Goal: Task Accomplishment & Management: Complete application form

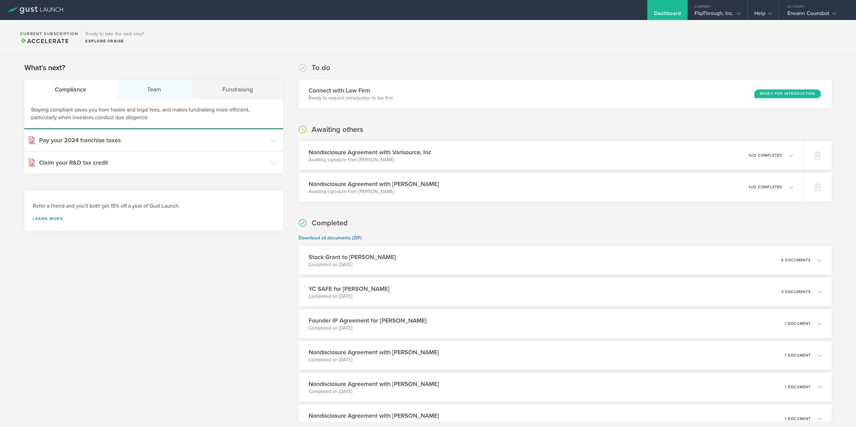
click at [170, 89] on div "Team" at bounding box center [154, 90] width 75 height 20
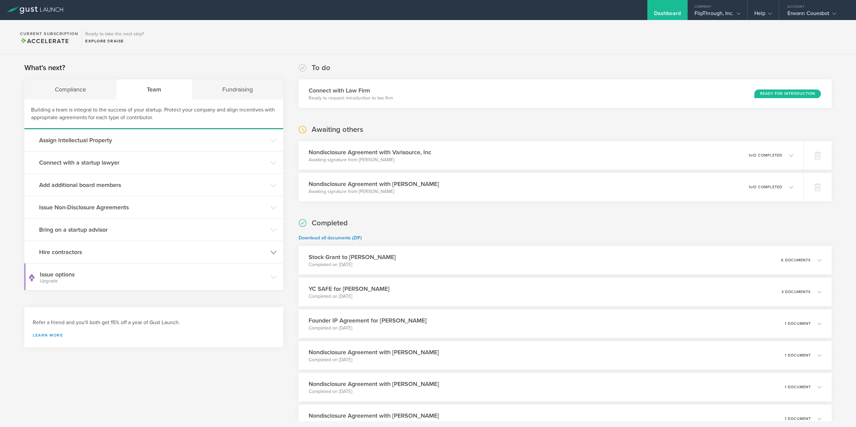
click at [131, 252] on h3 "Hire contractors" at bounding box center [153, 252] width 228 height 9
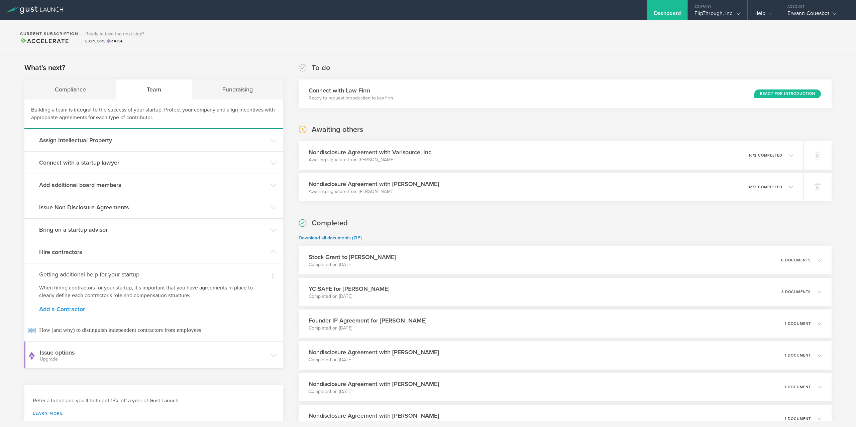
click at [58, 309] on link "Add a Contractor" at bounding box center [153, 309] width 229 height 6
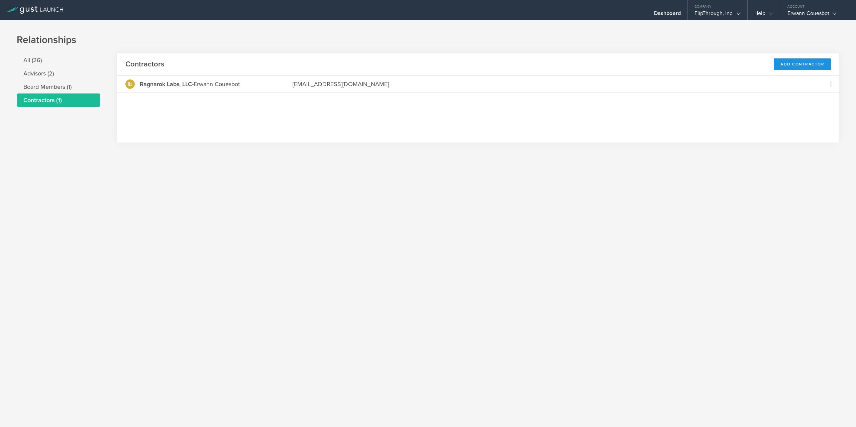
click at [785, 65] on div "Add Contractor" at bounding box center [801, 64] width 57 height 12
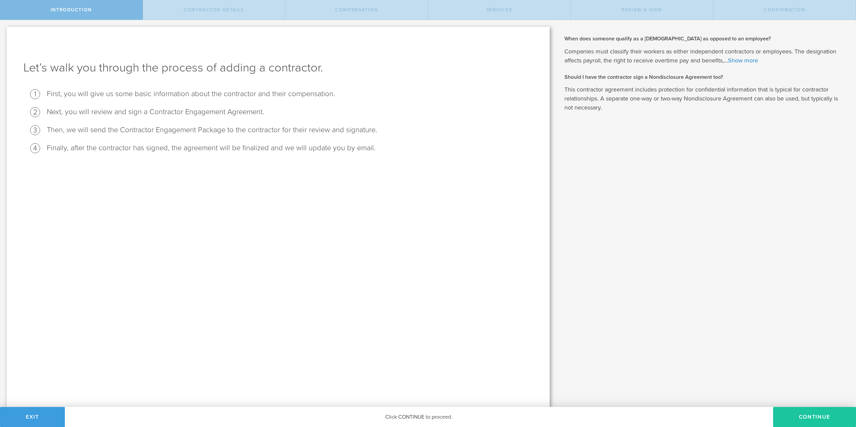
click at [816, 414] on button "Continue" at bounding box center [814, 417] width 83 height 20
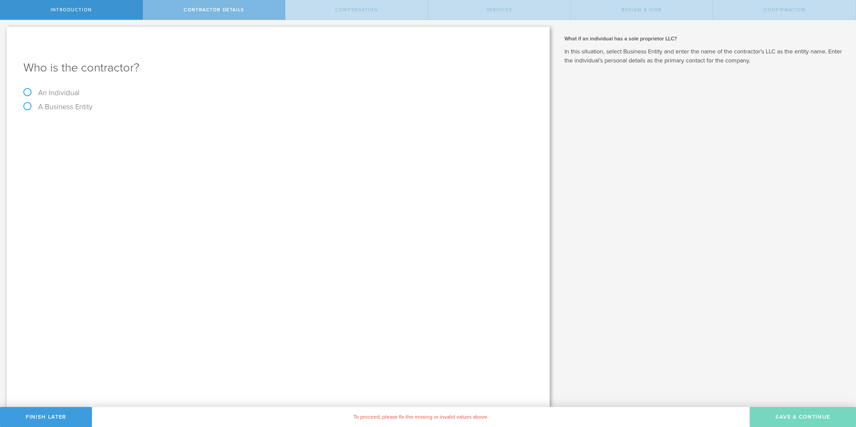
click at [72, 90] on label "An Individual" at bounding box center [51, 93] width 56 height 9
click at [4, 31] on input "An Individual" at bounding box center [2, 25] width 4 height 11
radio input "true"
click at [85, 123] on input "text" at bounding box center [303, 126] width 459 height 10
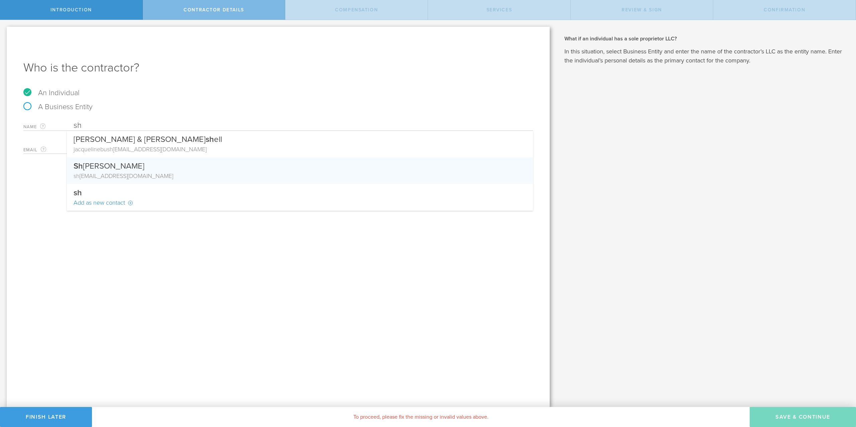
click at [127, 169] on div "Sh ane Griffin" at bounding box center [300, 164] width 453 height 14
type input "[PERSON_NAME]"
type input "[PERSON_NAME][EMAIL_ADDRESS][DOMAIN_NAME]"
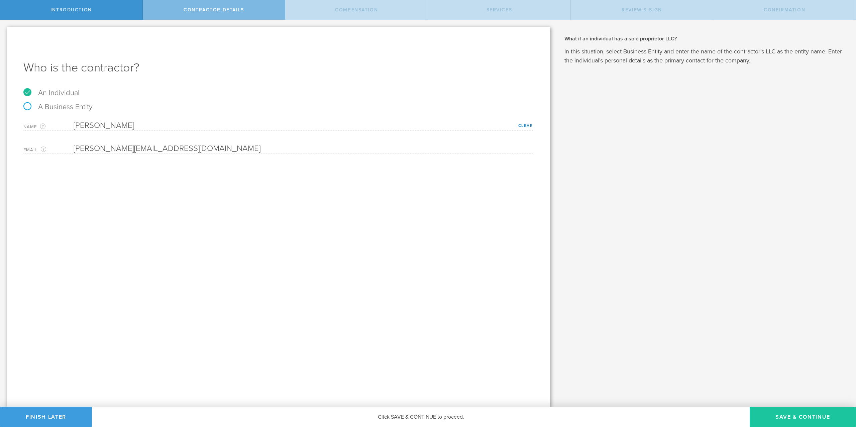
click at [767, 413] on button "Save & Continue" at bounding box center [802, 417] width 106 height 20
select select "none"
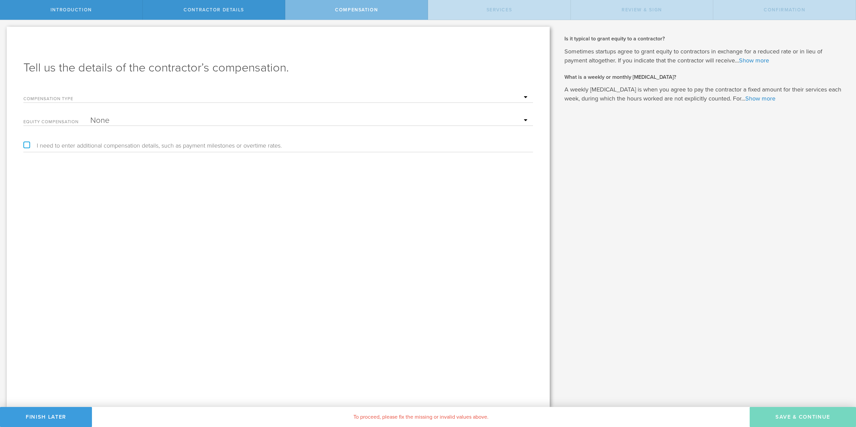
click at [90, 93] on select "Hourly Daily Weekly Retainer Monthly Retainer Project Flat Rate No cash compens…" at bounding box center [309, 98] width 439 height 10
select select "hourlyFlatRate"
click option "Hourly" at bounding box center [0, 0] width 0 height 0
click at [113, 120] on input "text" at bounding box center [309, 121] width 439 height 10
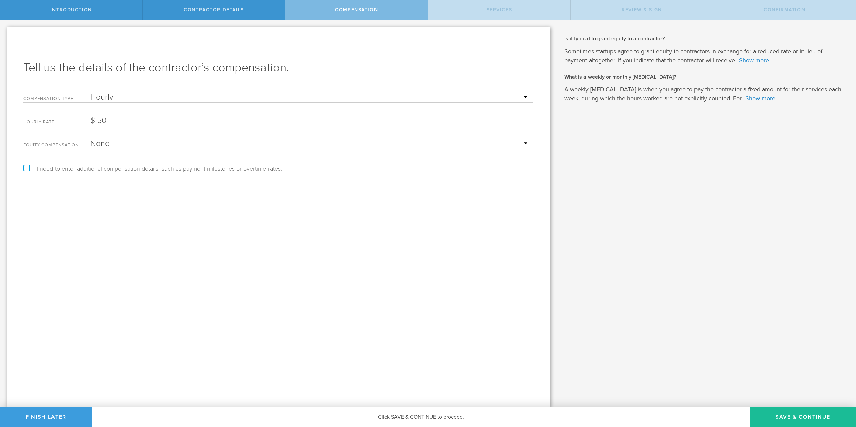
type input "50"
click at [27, 165] on div "Tell us the details of the contractor’s compensation. Compensation Type Hourly …" at bounding box center [278, 217] width 543 height 381
click at [27, 166] on label "I need to enter additional compensation details, such as payment milestones or …" at bounding box center [152, 169] width 258 height 6
click at [4, 31] on input "I need to enter additional compensation details, such as payment milestones or …" at bounding box center [2, 25] width 4 height 11
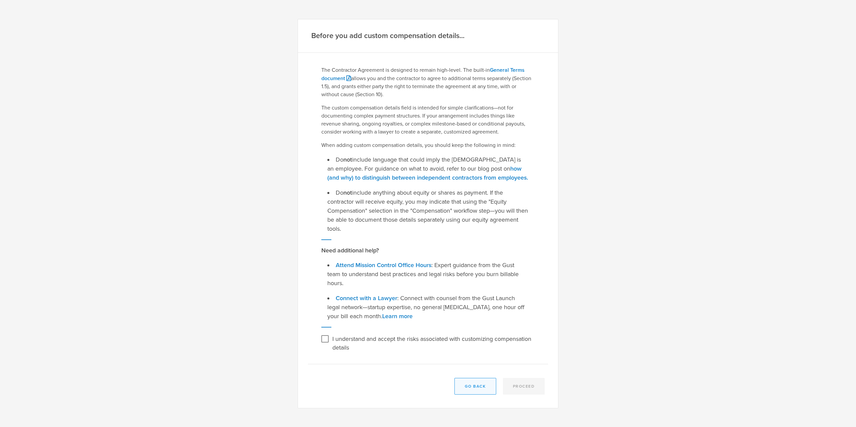
click at [473, 381] on button "Go Back" at bounding box center [475, 386] width 42 height 17
checkbox input "false"
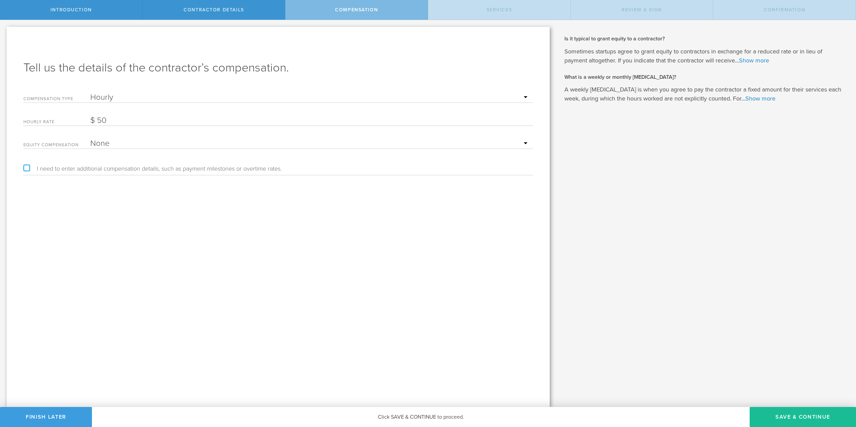
click at [141, 138] on div "Equity Compensation None Stock Grant" at bounding box center [277, 142] width 509 height 14
click at [90, 139] on select "None Stock Grant" at bounding box center [309, 144] width 439 height 10
click at [141, 142] on select "None Stock Grant" at bounding box center [309, 144] width 439 height 10
click at [779, 413] on button "Save & Continue" at bounding box center [802, 417] width 106 height 20
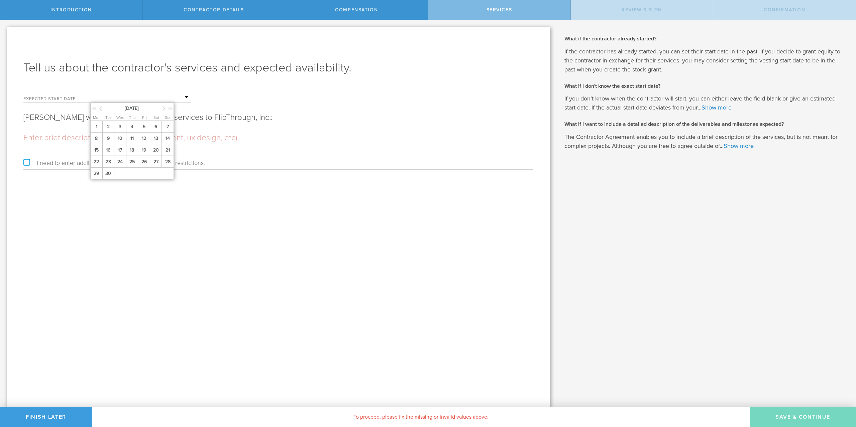
click at [101, 95] on input "text" at bounding box center [140, 98] width 100 height 10
click at [110, 129] on span "2" at bounding box center [108, 127] width 12 height 12
click at [103, 139] on input "text" at bounding box center [277, 138] width 509 height 10
click at [26, 164] on label "I need to enter additional availability requirements or restrictions." at bounding box center [113, 163] width 181 height 6
click at [4, 31] on input "I need to enter additional availability requirements or restrictions." at bounding box center [2, 25] width 4 height 11
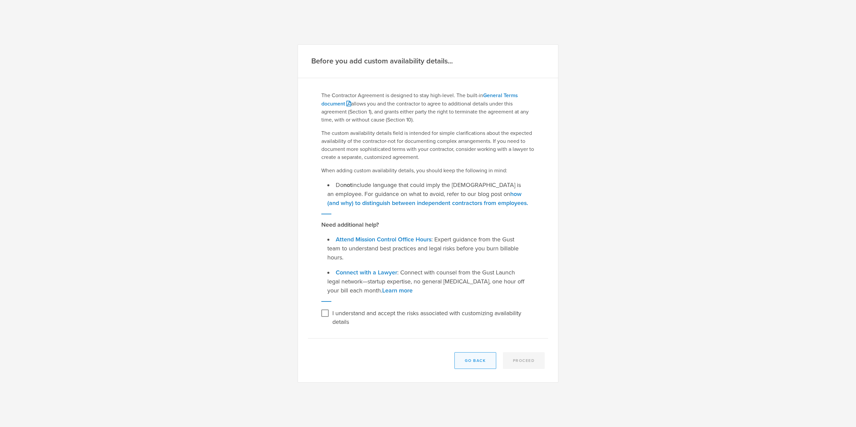
click at [470, 357] on button "Go Back" at bounding box center [475, 361] width 42 height 17
checkbox input "false"
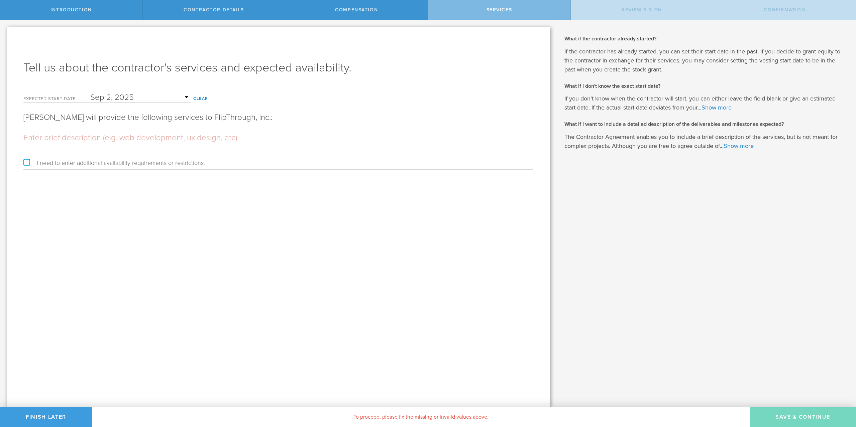
drag, startPoint x: 214, startPoint y: 131, endPoint x: 256, endPoint y: 121, distance: 42.6
click at [215, 131] on div at bounding box center [277, 137] width 509 height 14
drag, startPoint x: 260, startPoint y: 117, endPoint x: 29, endPoint y: 116, distance: 230.3
click at [23, 113] on div "Tell us about the contractor's services and expected availability. Expected sta…" at bounding box center [278, 217] width 543 height 381
copy p "Shane Griffin will provide the following services to FlipThrough, Inc.:"
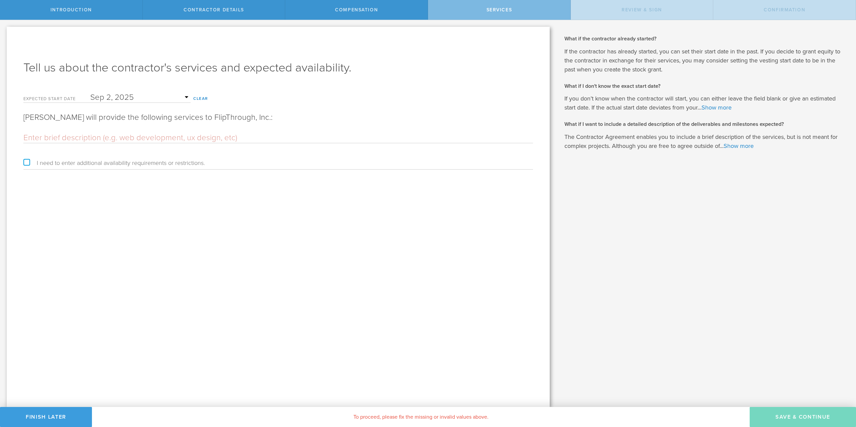
click at [104, 138] on input "text" at bounding box center [277, 138] width 509 height 10
click at [114, 138] on input "text" at bounding box center [277, 138] width 509 height 10
paste input "development of preset prompts for FlipThrough’s AI powered platform."
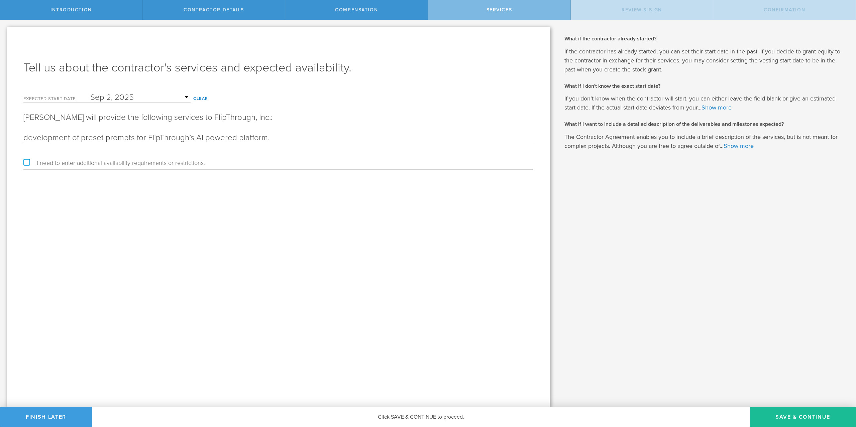
drag, startPoint x: 28, startPoint y: 140, endPoint x: 25, endPoint y: 140, distance: 3.7
click at [25, 140] on input "development of preset prompts for FlipThrough’s AI powered platform." at bounding box center [277, 138] width 509 height 10
type input "development of preset prompts for FlipThrough’s AI powered platform."
click at [767, 410] on button "Save & Continue" at bounding box center [802, 417] width 106 height 20
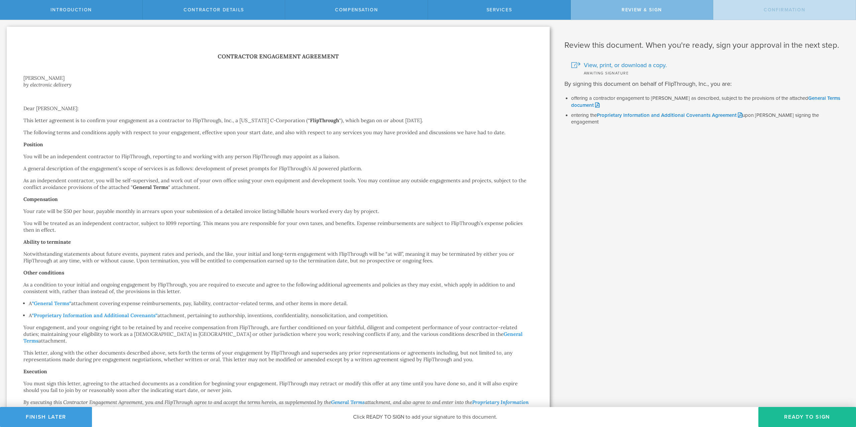
click at [74, 129] on p "The following terms and conditions apply with respect to your engagement, effec…" at bounding box center [277, 132] width 509 height 7
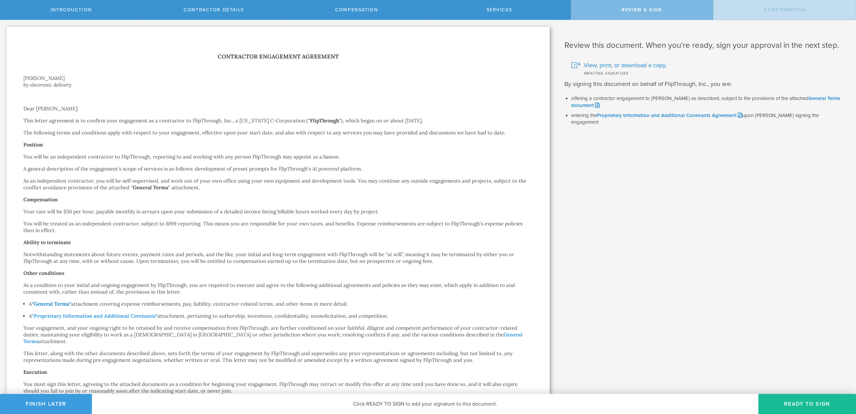
click at [58, 300] on strong "General Terms" at bounding box center [51, 303] width 35 height 6
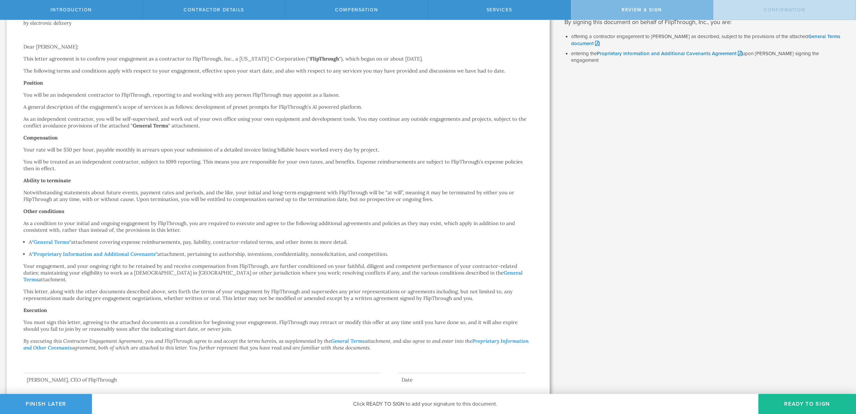
scroll to position [90, 0]
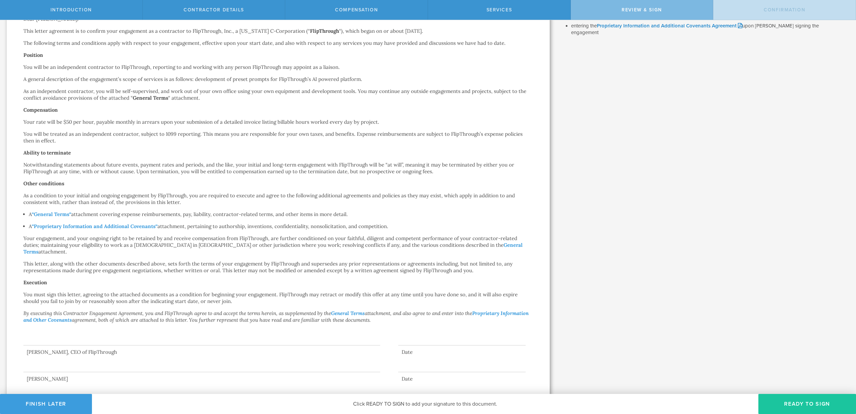
click at [798, 410] on button "Ready to Sign" at bounding box center [807, 404] width 98 height 20
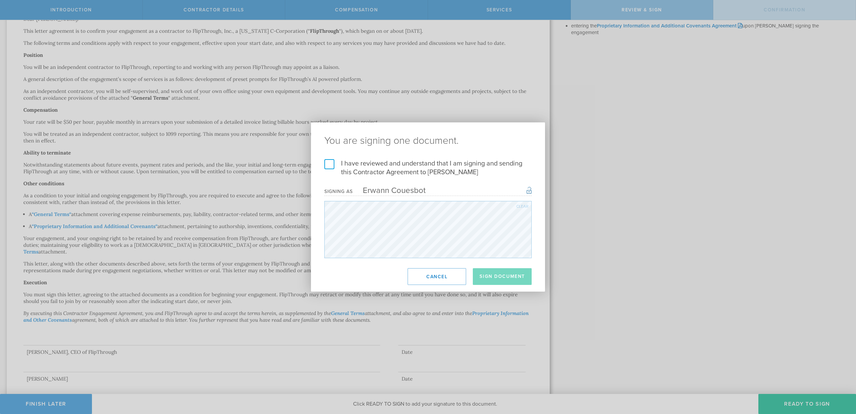
click at [337, 162] on label "I have reviewed and understand that I am signing and sending this Contractor Ag…" at bounding box center [427, 167] width 207 height 17
click at [0, 0] on input "I have reviewed and understand that I am signing and sending this Contractor Ag…" at bounding box center [0, 0] width 0 height 0
click at [333, 164] on label "I have reviewed and understand that I am signing and sending this Contractor Ag…" at bounding box center [427, 167] width 207 height 17
click at [0, 0] on input "I have reviewed and understand that I am signing and sending this Contractor Ag…" at bounding box center [0, 0] width 0 height 0
click at [327, 168] on label "I have reviewed and understand that I am signing and sending this Contractor Ag…" at bounding box center [427, 167] width 207 height 17
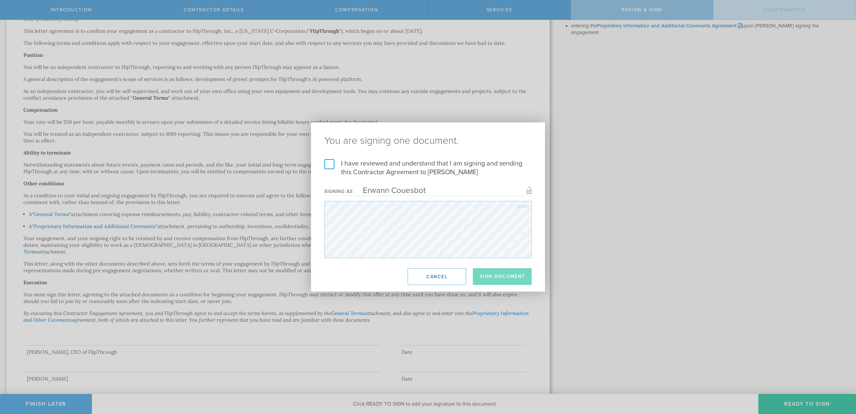
click at [0, 0] on input "I have reviewed and understand that I am signing and sending this Contractor Ag…" at bounding box center [0, 0] width 0 height 0
click at [502, 276] on button "Sign Document" at bounding box center [502, 276] width 59 height 17
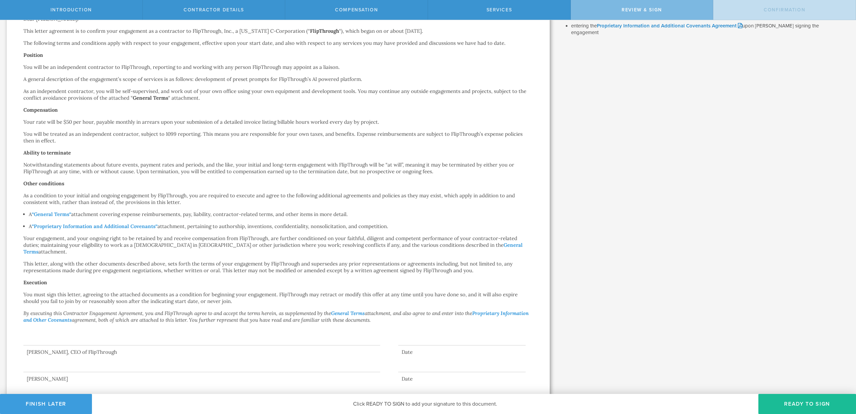
scroll to position [0, 0]
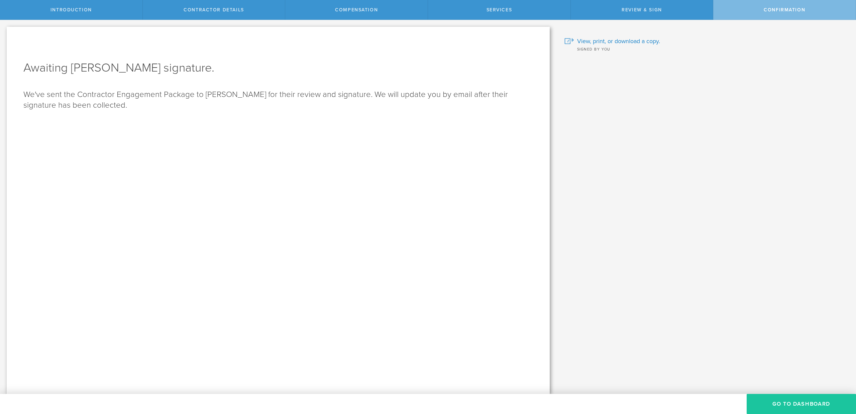
click at [778, 402] on button "Go To Dashboard" at bounding box center [800, 404] width 109 height 20
